Goal: Task Accomplishment & Management: Complete application form

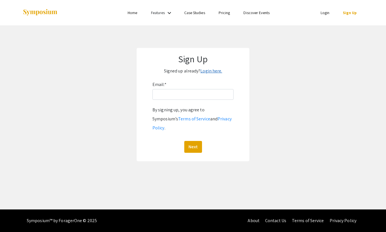
click at [206, 68] on link "Login here." at bounding box center [211, 71] width 22 height 6
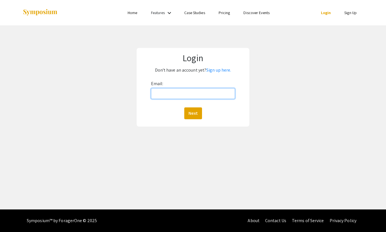
click at [168, 88] on input "Email:" at bounding box center [193, 93] width 84 height 11
type input "N1LEE@student.bridgew.edu"
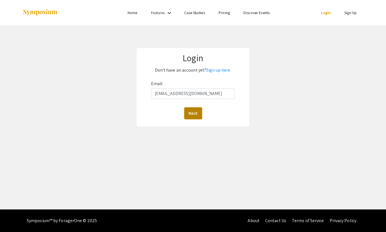
click at [191, 107] on button "Next" at bounding box center [193, 113] width 18 height 12
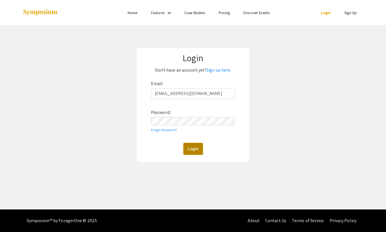
click at [194, 143] on button "Login" at bounding box center [192, 149] width 19 height 12
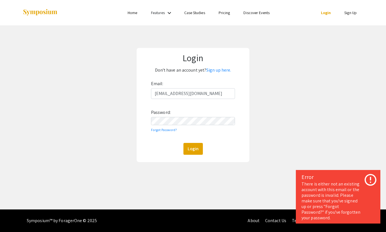
click at [280, 139] on div "Login Don't have an account yet? Sign up here. Email: N1LEE@student.bridgew.edu…" at bounding box center [193, 104] width 394 height 159
click at [214, 67] on link "Sign up here." at bounding box center [218, 70] width 25 height 6
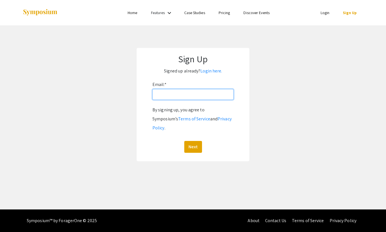
click at [186, 89] on input "Email: *" at bounding box center [192, 94] width 81 height 11
type input "N1LEE@student.bridgew.edu"
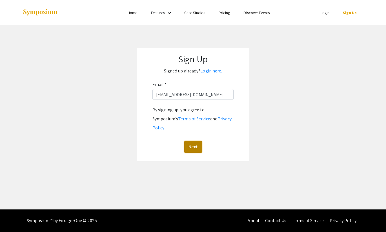
click at [192, 141] on button "Next" at bounding box center [193, 147] width 18 height 12
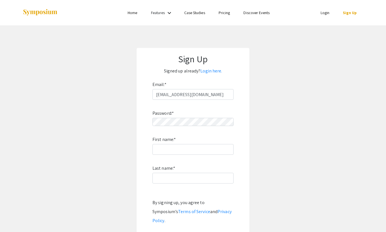
click at [187, 121] on div "Password: * First name: * Last name: * By signing up, you agree to Symposium’s …" at bounding box center [192, 172] width 81 height 145
click at [139, 109] on div "Sign Up Signed up already? Login here. Email: * N1LEE@student.bridgew.edu Passw…" at bounding box center [192, 151] width 113 height 206
click at [176, 146] on div "Password: * First name: * Last name: * By signing up, you agree to Symposium’s …" at bounding box center [192, 172] width 81 height 145
click at [184, 144] on input "First name: *" at bounding box center [192, 149] width 81 height 11
type input "[PERSON_NAME]"
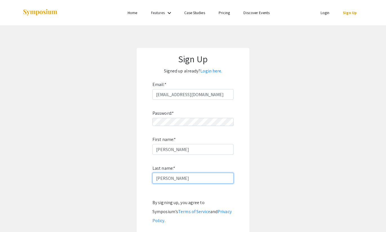
type input "[PERSON_NAME]"
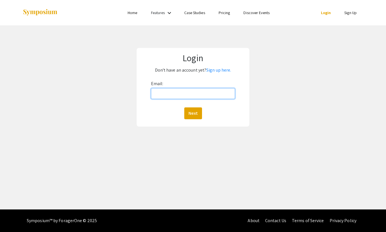
click at [221, 89] on input "Email:" at bounding box center [193, 93] width 84 height 11
type input "N1LEE@student.bridgew.edu"
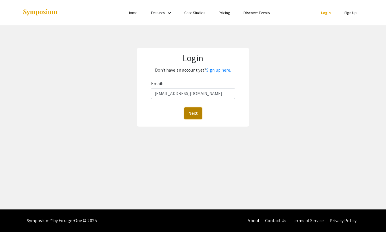
click at [195, 107] on button "Next" at bounding box center [193, 113] width 18 height 12
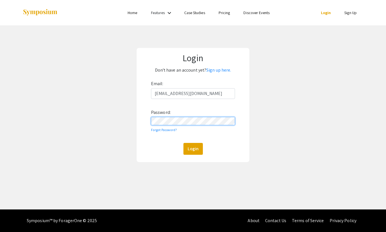
click at [183, 143] on button "Login" at bounding box center [192, 149] width 19 height 12
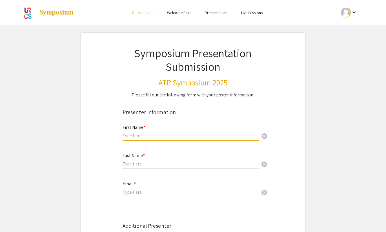
click at [176, 133] on input "text" at bounding box center [190, 136] width 136 height 6
type input "[PERSON_NAME]"
type input "[EMAIL_ADDRESS][DOMAIN_NAME]"
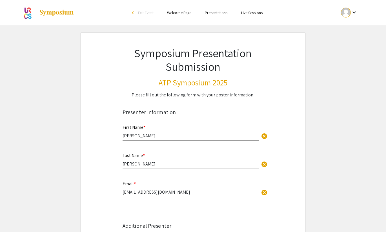
drag, startPoint x: 152, startPoint y: 143, endPoint x: 105, endPoint y: 137, distance: 47.9
type input "[EMAIL_ADDRESS][DOMAIN_NAME]"
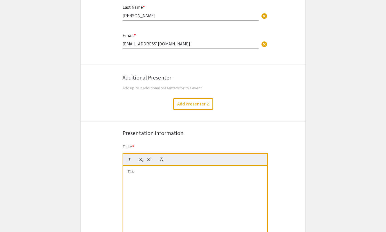
scroll to position [165, 0]
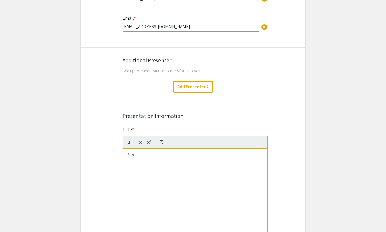
click at [187, 148] on div at bounding box center [195, 190] width 144 height 84
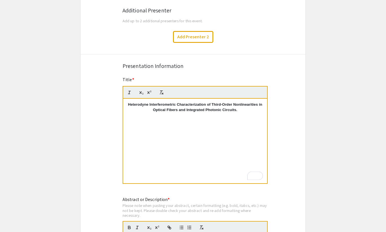
scroll to position [256, 0]
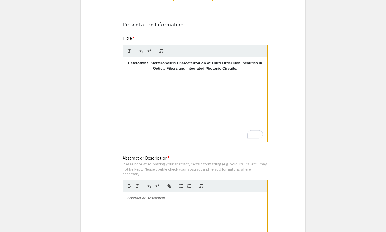
click at [164, 192] on div "To enrich screen reader interactions, please activate Accessibility in Grammarl…" at bounding box center [195, 234] width 144 height 84
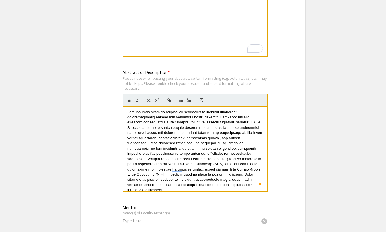
scroll to position [343, 0]
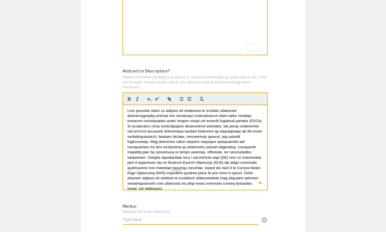
click at [142, 216] on input "text" at bounding box center [190, 219] width 136 height 6
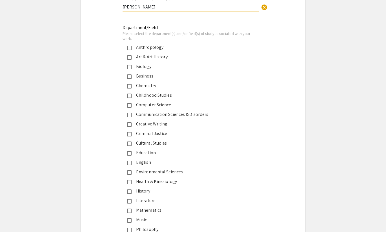
scroll to position [556, 0]
type input "[PERSON_NAME]"
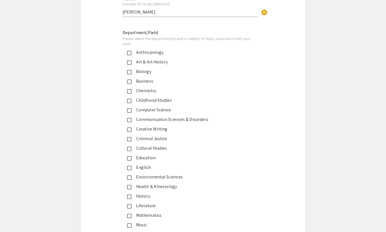
radio input "true"
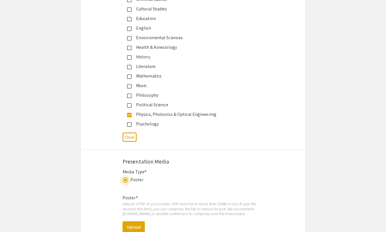
scroll to position [690, 0]
click at [133, 220] on button "Upload" at bounding box center [133, 226] width 22 height 12
select select "custom"
type input "0"
select select "custom"
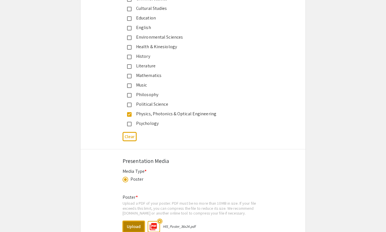
type input "1"
select select "auto"
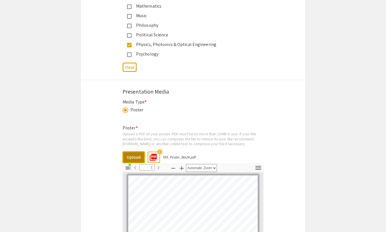
scroll to position [757, 0]
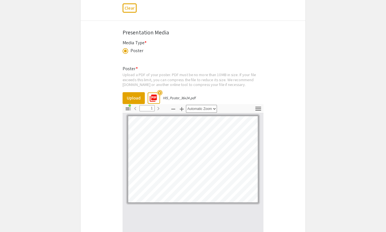
scroll to position [850, 0]
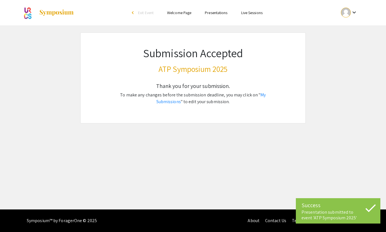
scroll to position [0, 0]
